Goal: Task Accomplishment & Management: Manage account settings

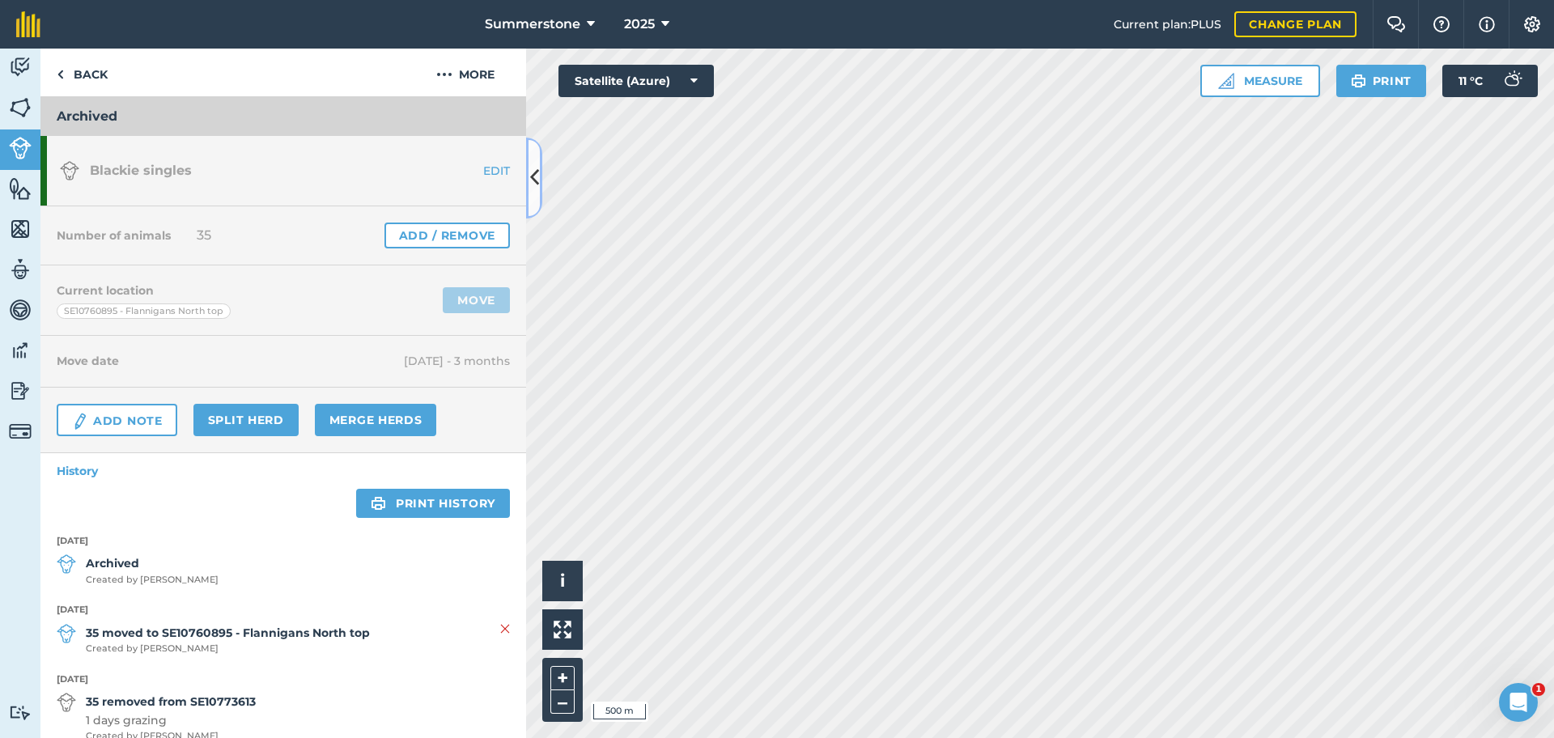
click at [534, 177] on icon at bounding box center [534, 178] width 9 height 28
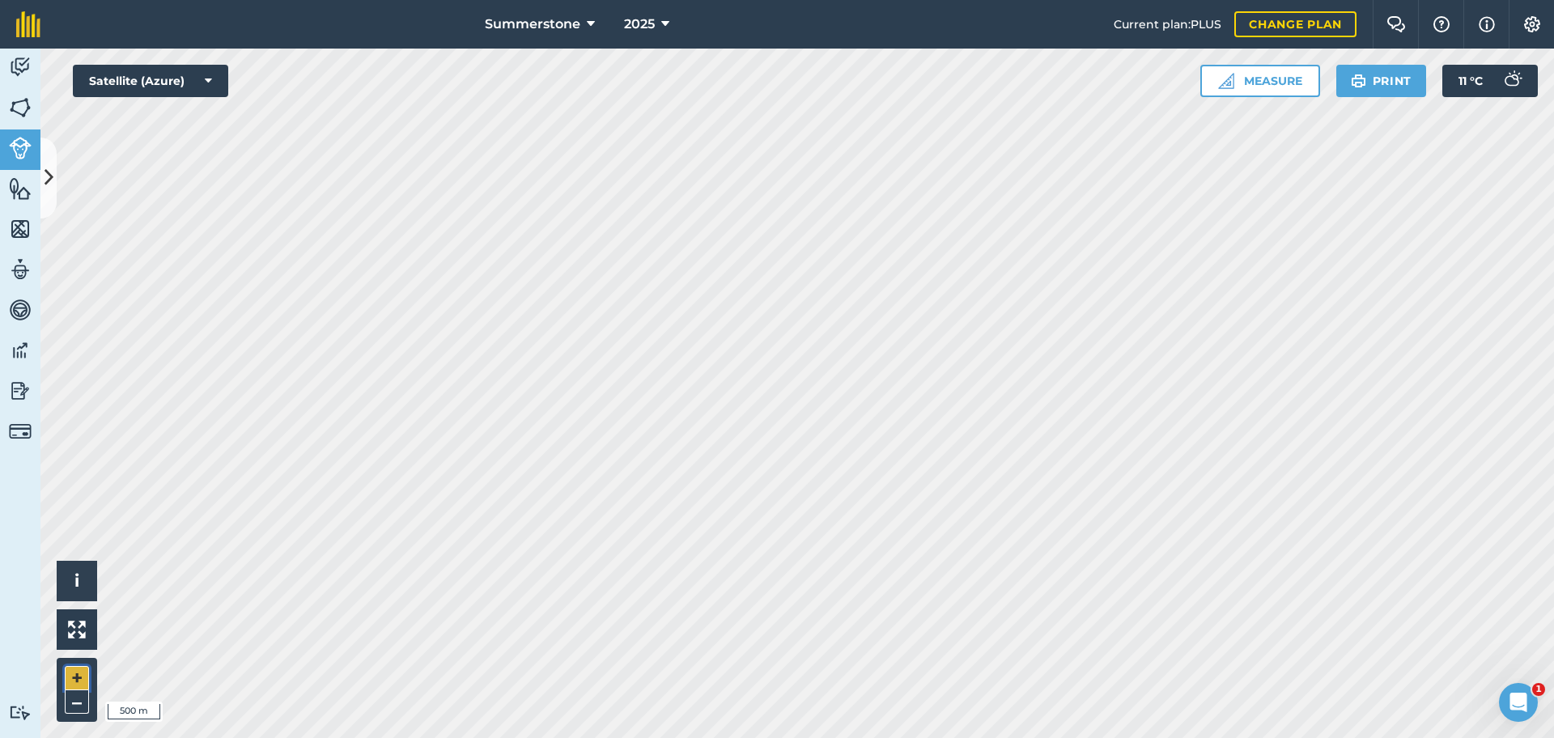
click at [82, 684] on button "+" at bounding box center [77, 678] width 24 height 24
click at [49, 169] on icon at bounding box center [49, 178] width 9 height 28
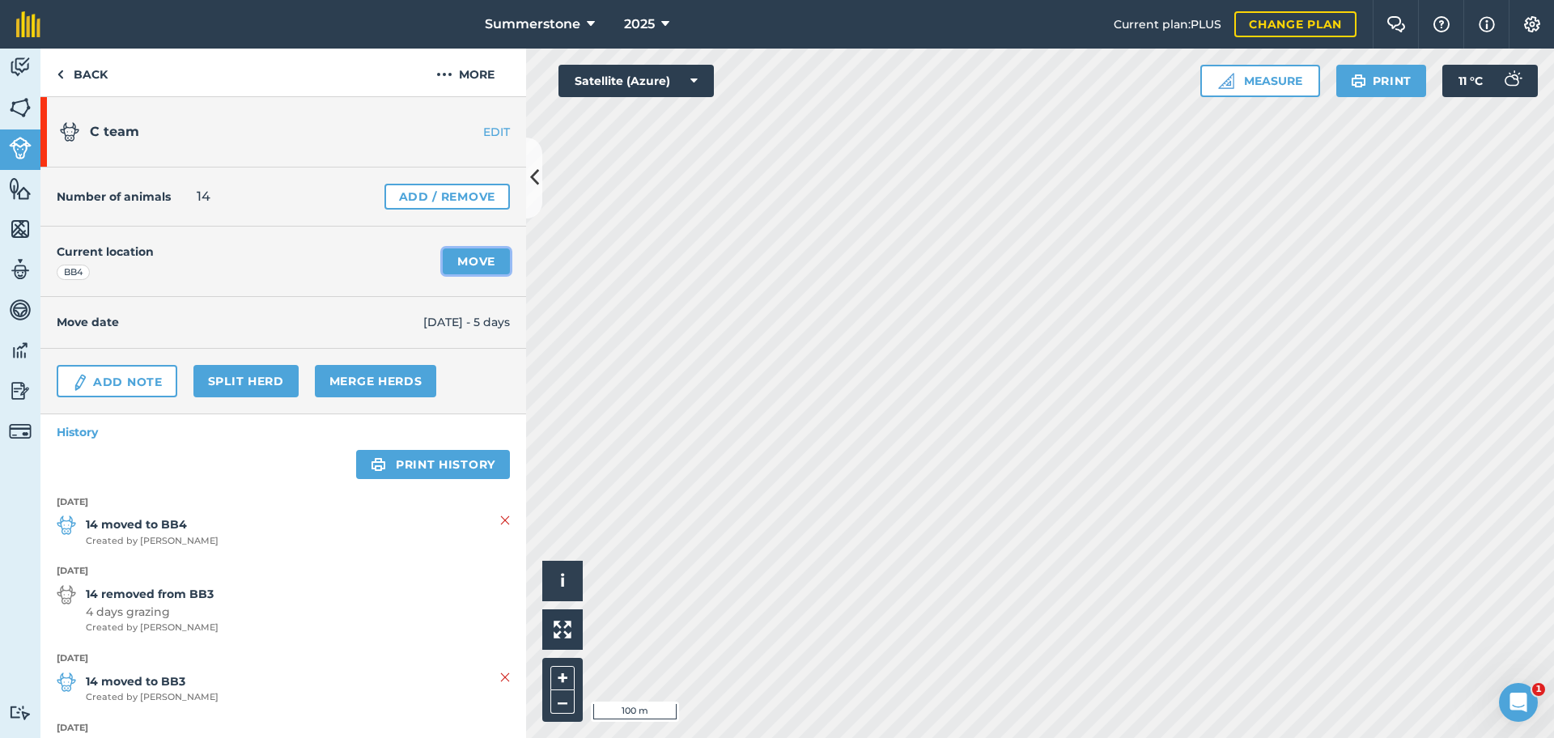
click at [454, 259] on link "Move" at bounding box center [476, 262] width 67 height 26
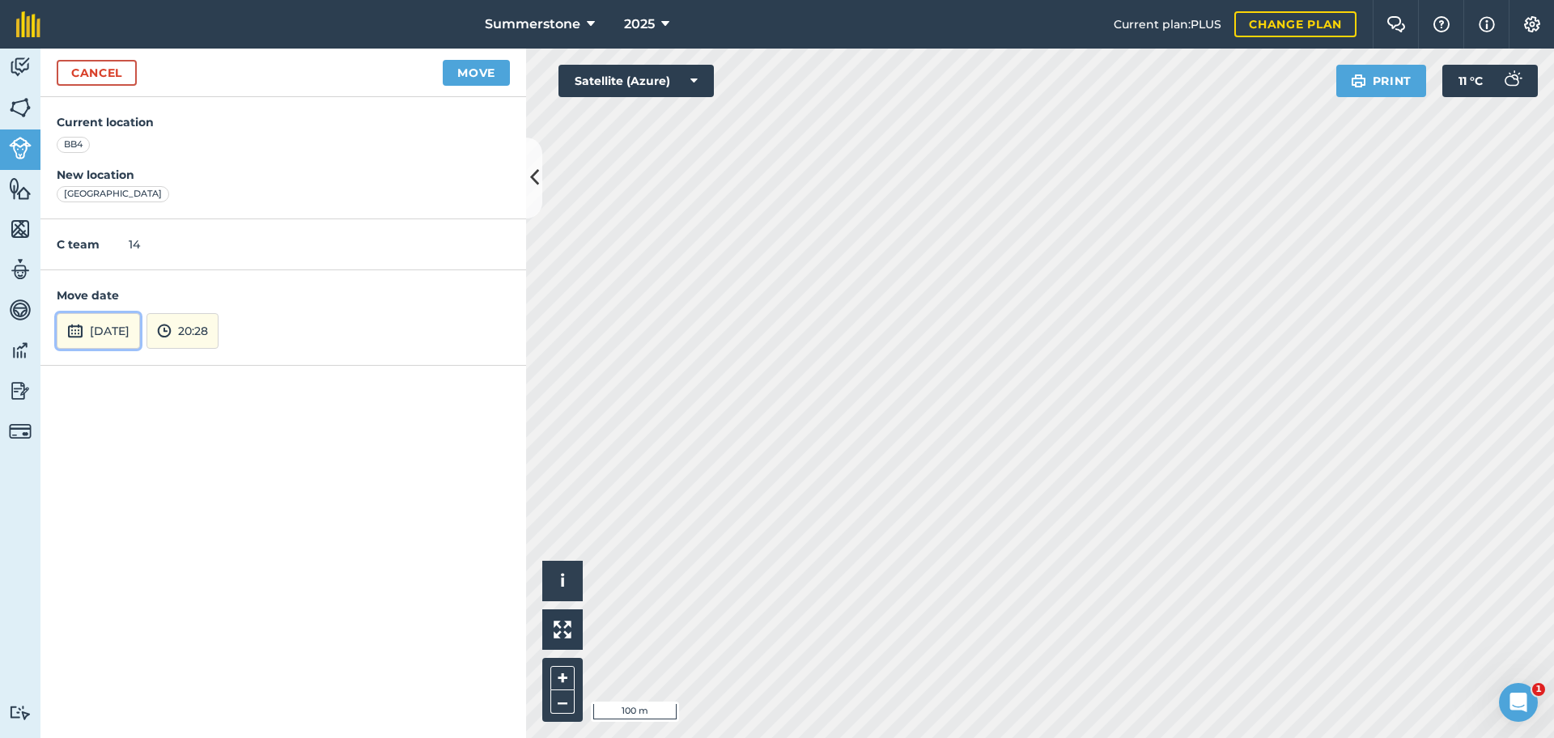
click at [140, 335] on button "[DATE]" at bounding box center [98, 331] width 83 height 36
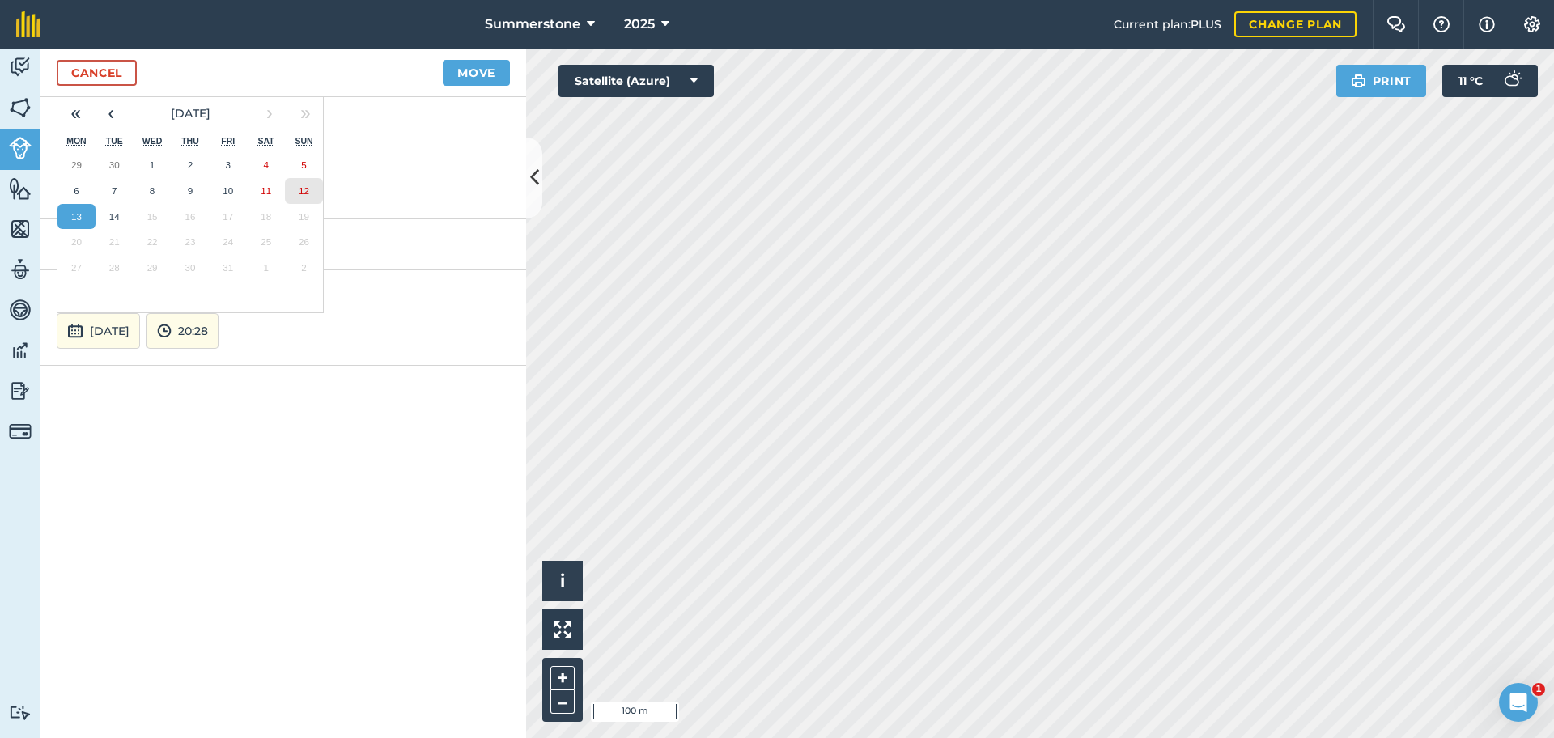
click at [302, 191] on abbr "12" at bounding box center [304, 190] width 11 height 11
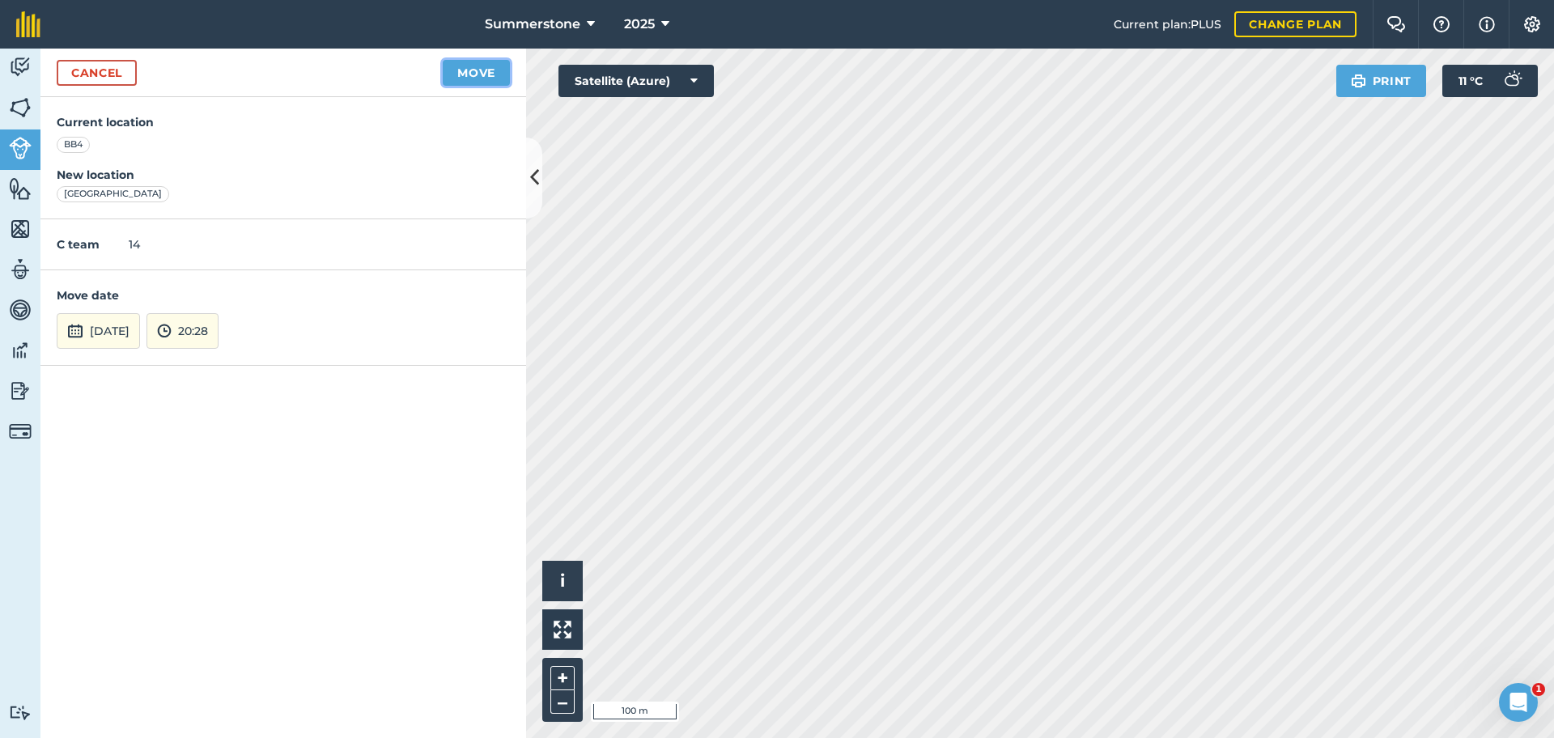
click at [488, 74] on button "Move" at bounding box center [476, 73] width 67 height 26
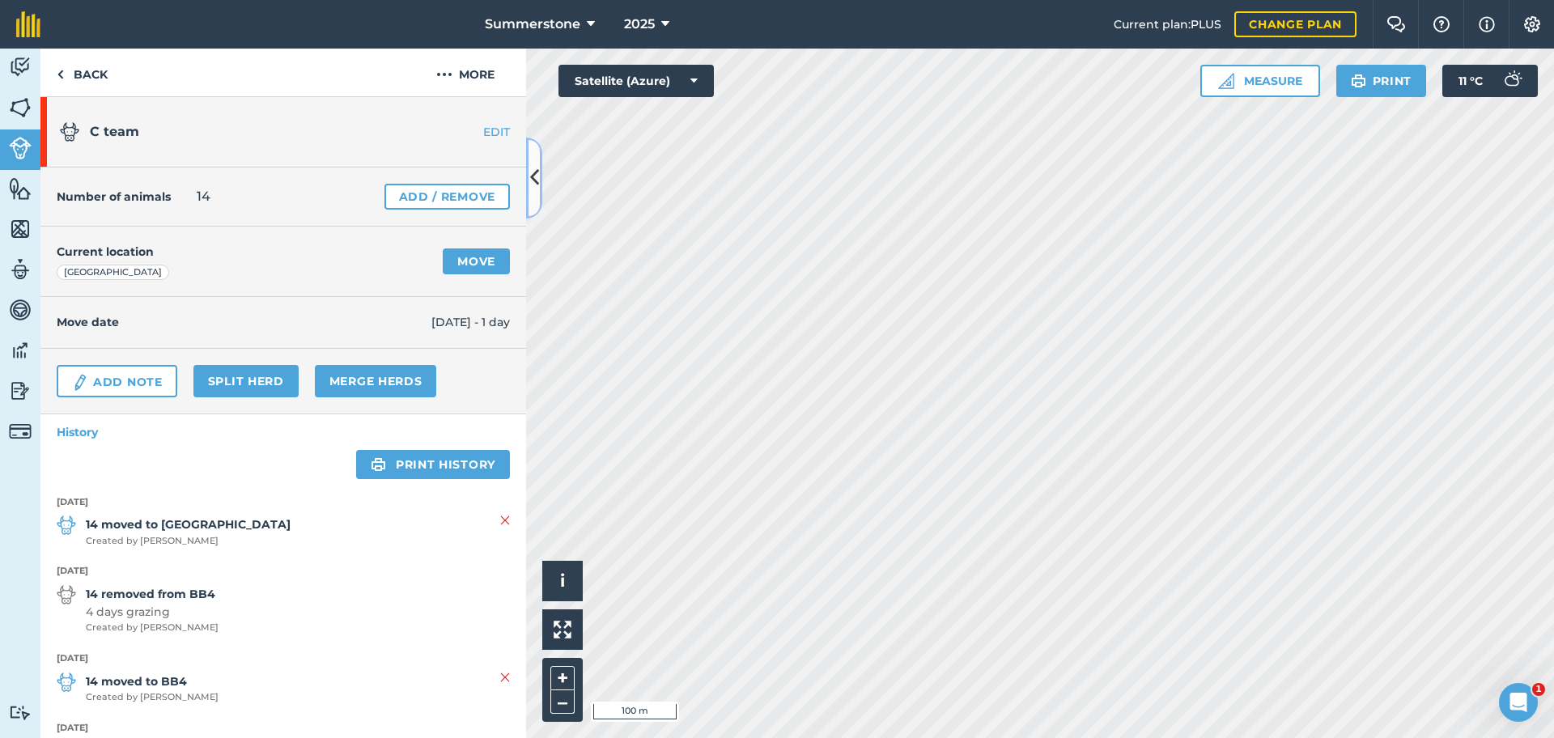
click at [535, 168] on icon at bounding box center [534, 178] width 9 height 28
